Goal: Navigation & Orientation: Find specific page/section

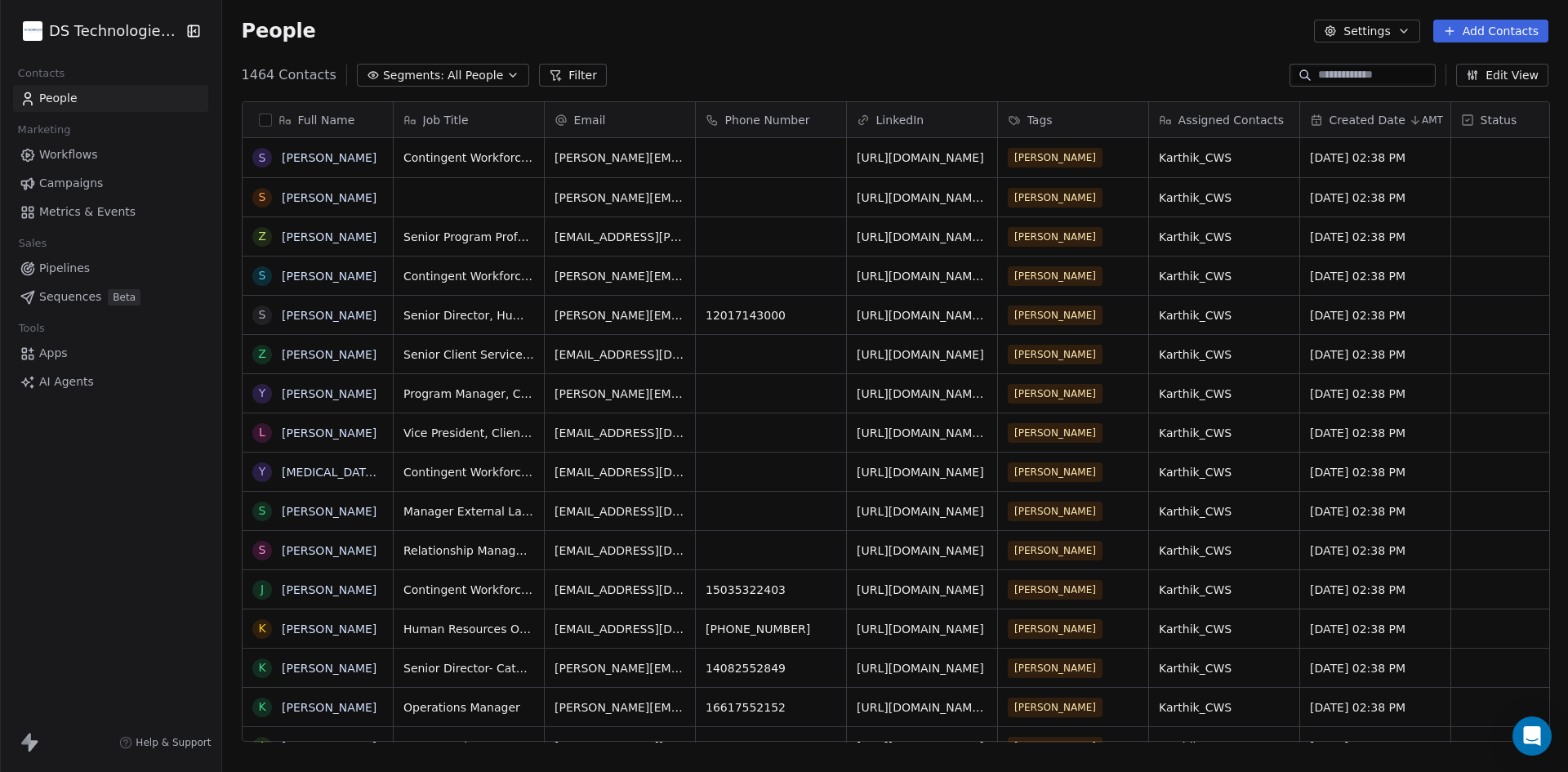
scroll to position [13, 13]
